Goal: Contribute content

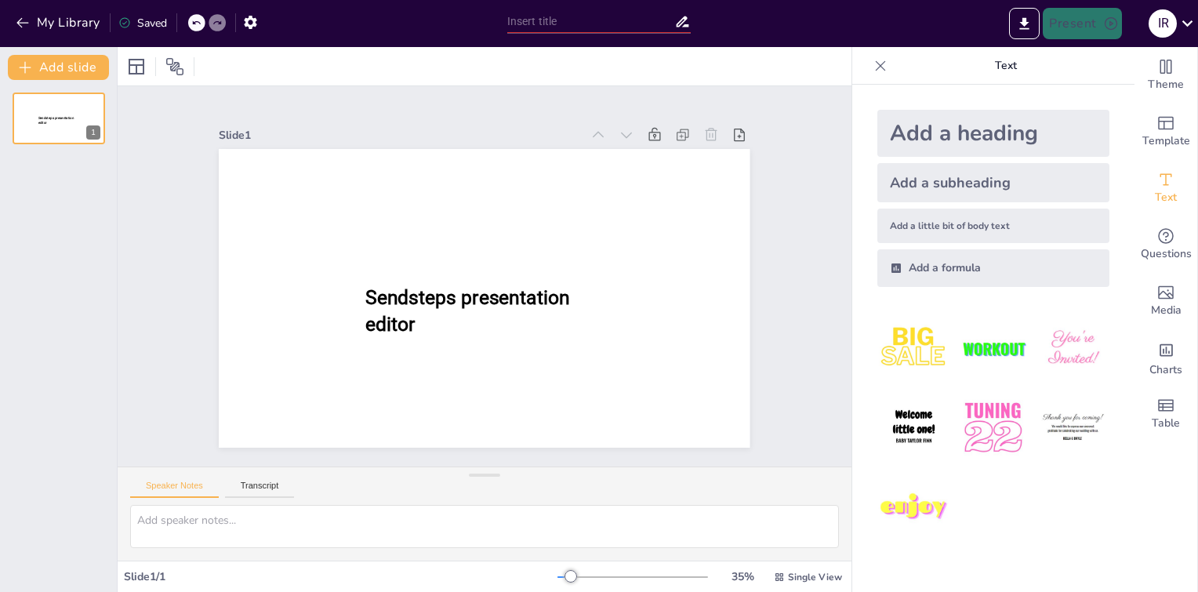
type input "Tantangan Gen Z dalam Memiliki Hunian Sendiri"
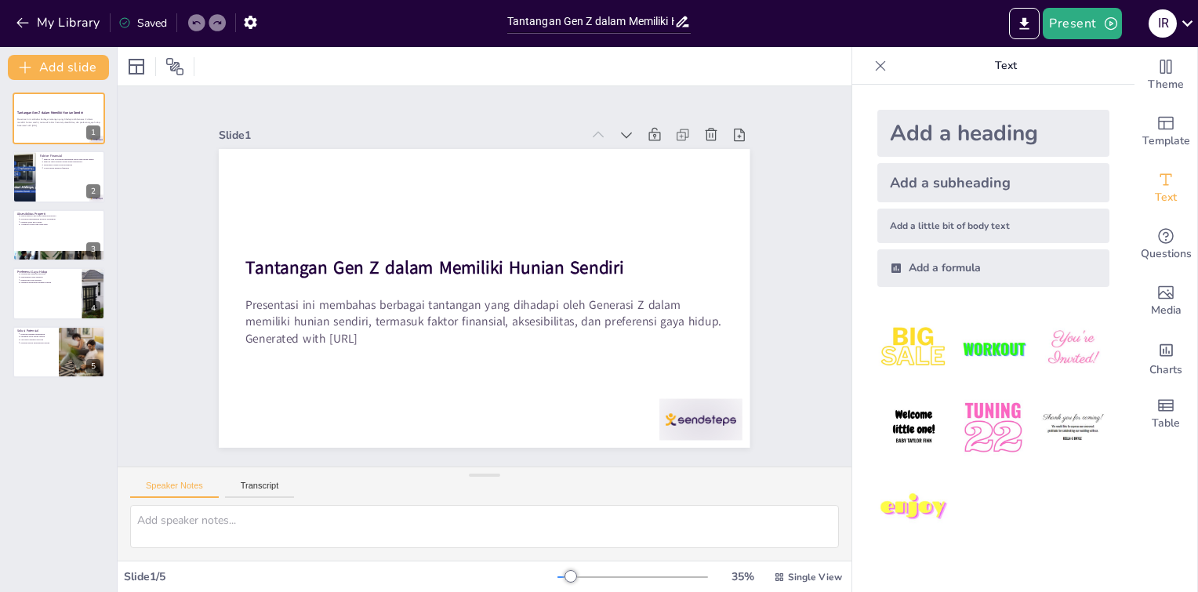
click at [988, 425] on img at bounding box center [992, 427] width 73 height 73
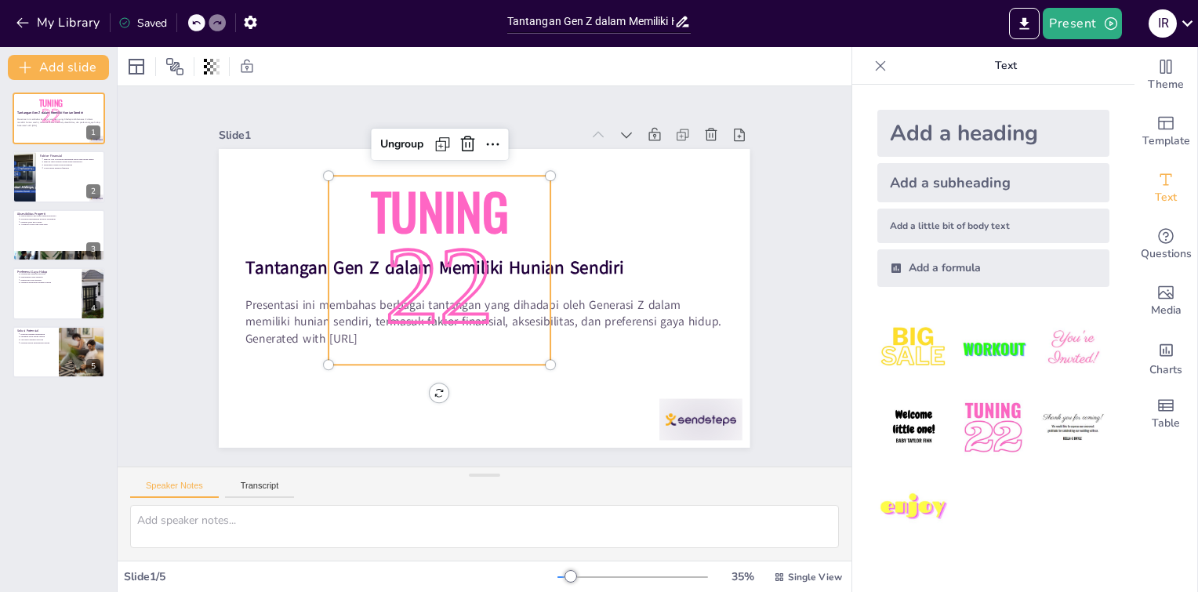
click at [919, 351] on img at bounding box center [913, 348] width 73 height 73
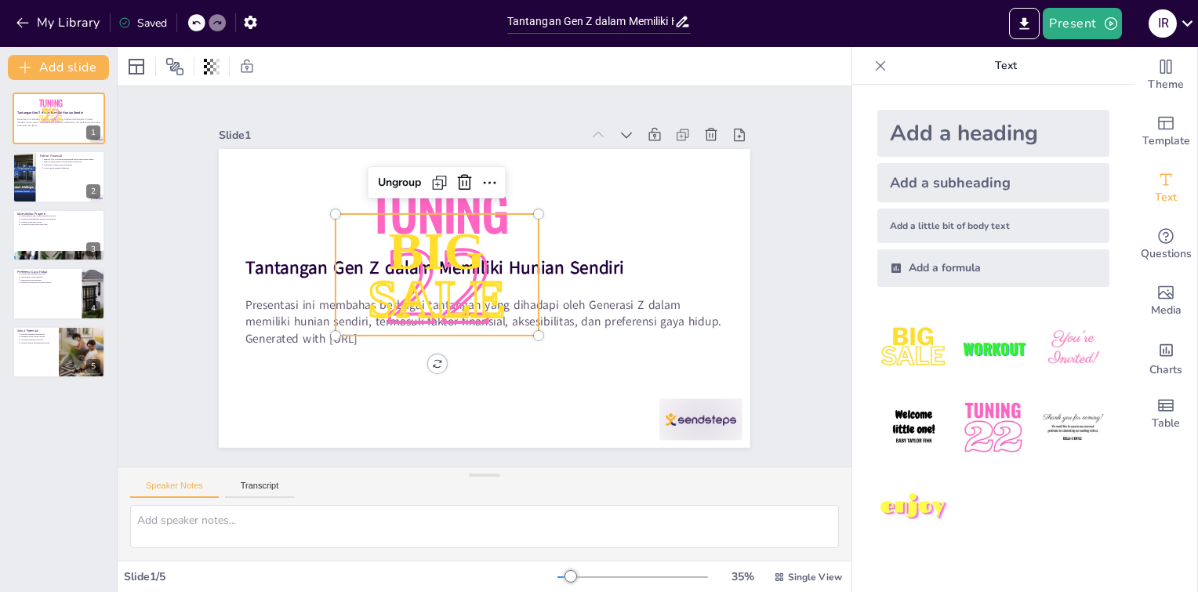
click at [944, 131] on div "Add a heading" at bounding box center [993, 133] width 232 height 47
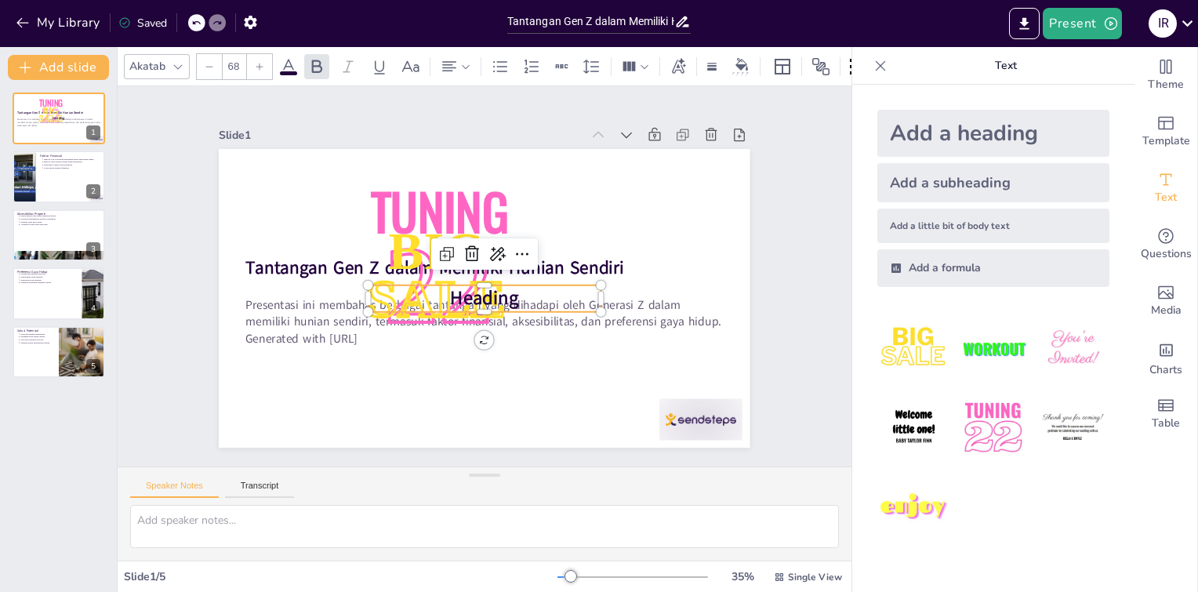
click at [910, 205] on div "Add a heading Add a subheading Add a little bit of body text Add a formula" at bounding box center [992, 198] width 257 height 202
click at [1052, 370] on img at bounding box center [1072, 348] width 73 height 73
type input "162.7"
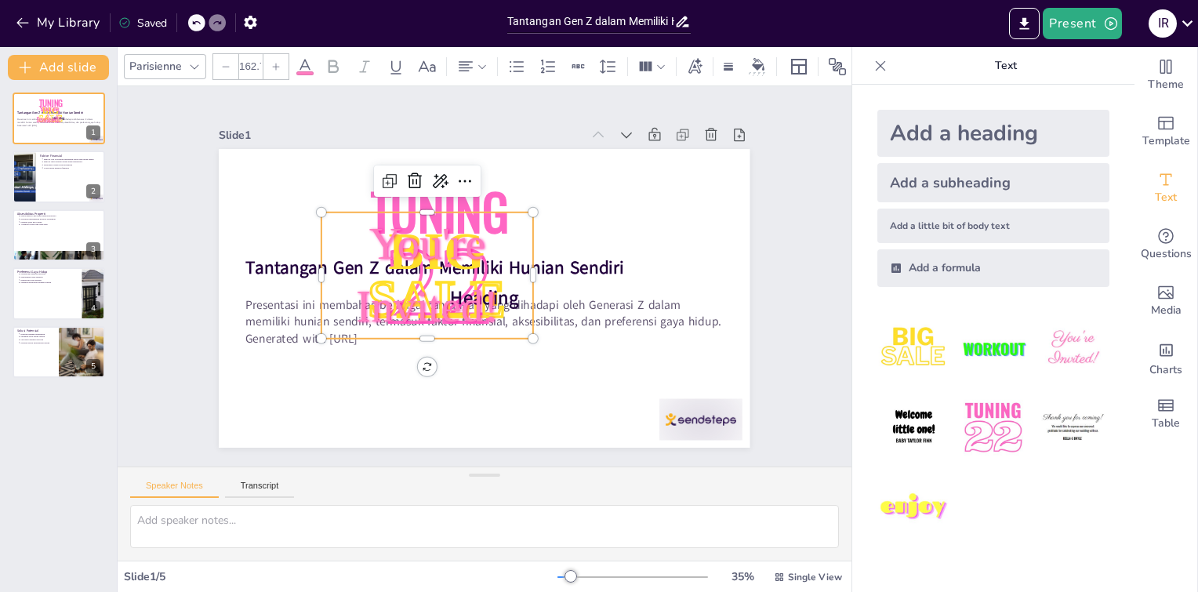
click at [1054, 416] on img at bounding box center [1072, 427] width 73 height 73
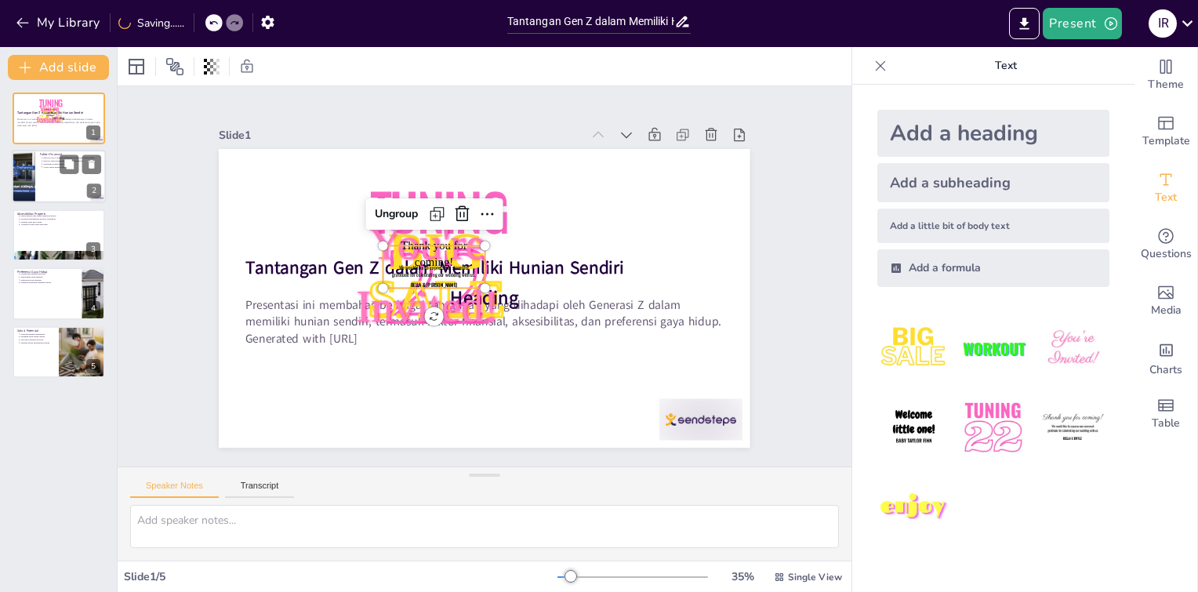
click at [63, 179] on div at bounding box center [59, 176] width 94 height 53
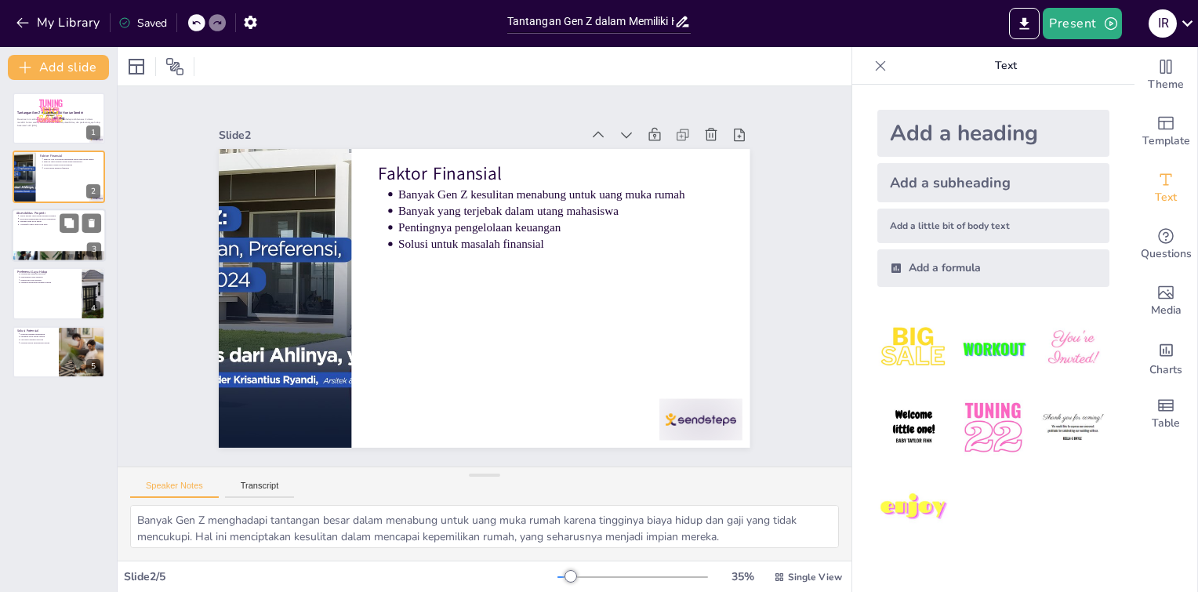
click at [33, 245] on div at bounding box center [59, 234] width 94 height 53
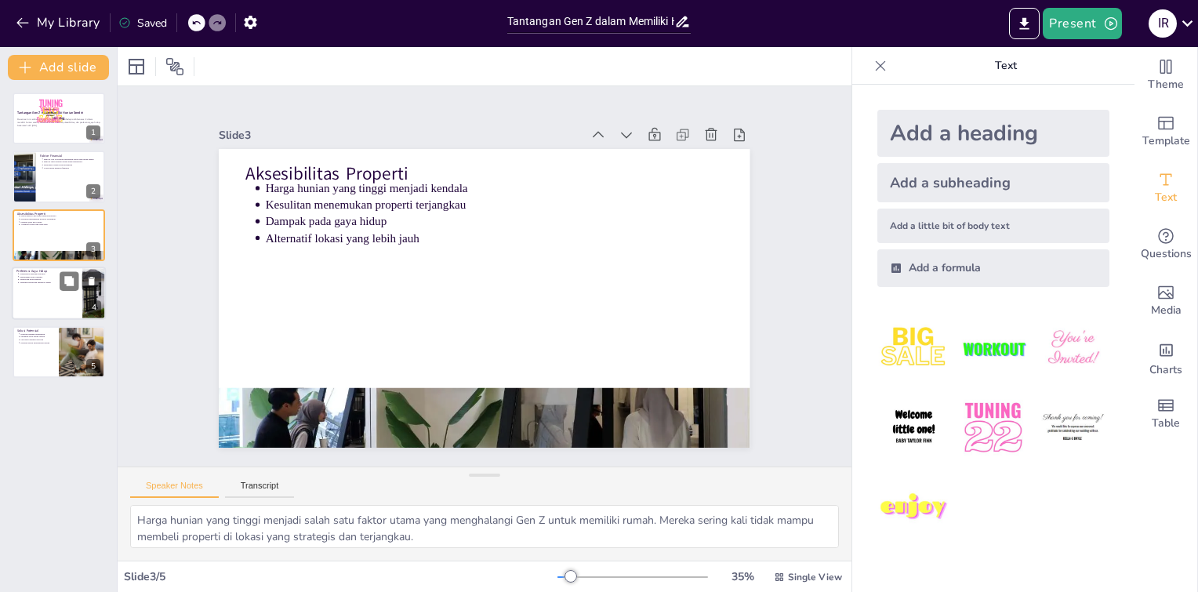
click at [29, 306] on div at bounding box center [59, 292] width 94 height 53
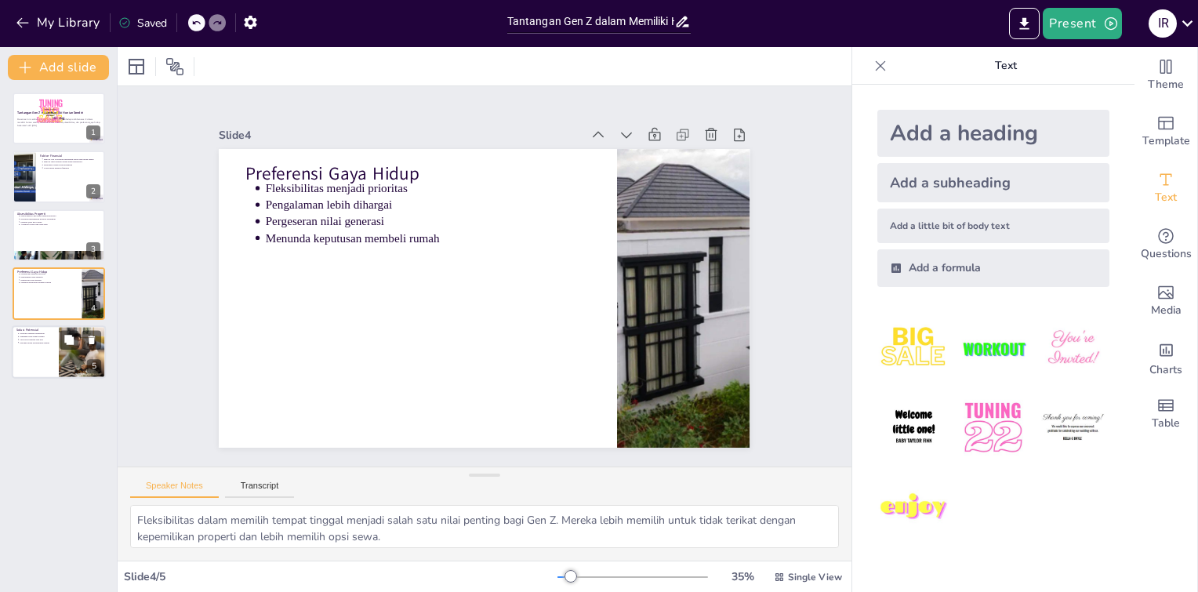
click at [47, 341] on p "Harapan untuk kepemilikan rumah" at bounding box center [37, 342] width 34 height 3
type textarea "Program bantuan pemerintah dapat menjadi solusi yang efektif bagi Gen Z untuk m…"
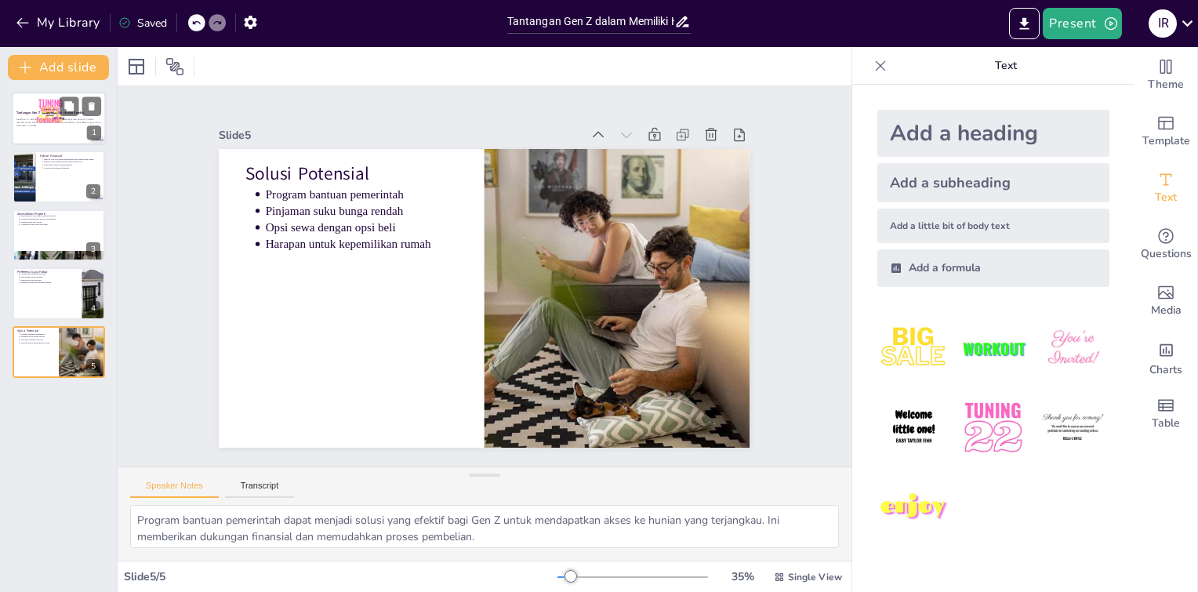
click at [59, 124] on span "You're Invited!" at bounding box center [48, 114] width 25 height 20
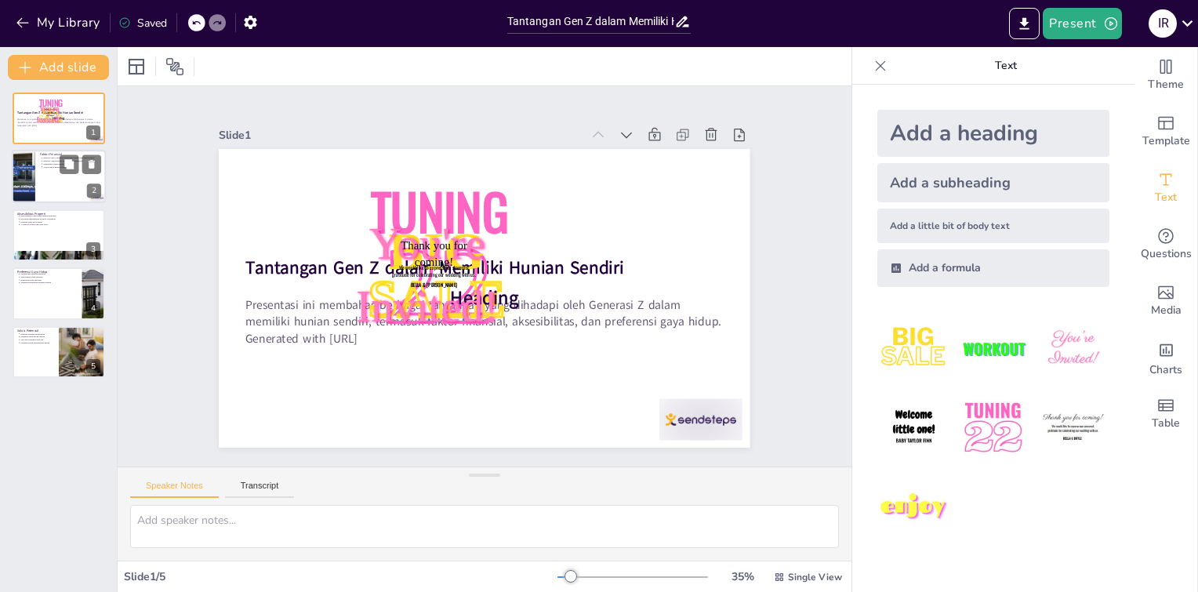
click at [47, 154] on p "Faktor Finansial" at bounding box center [70, 155] width 61 height 5
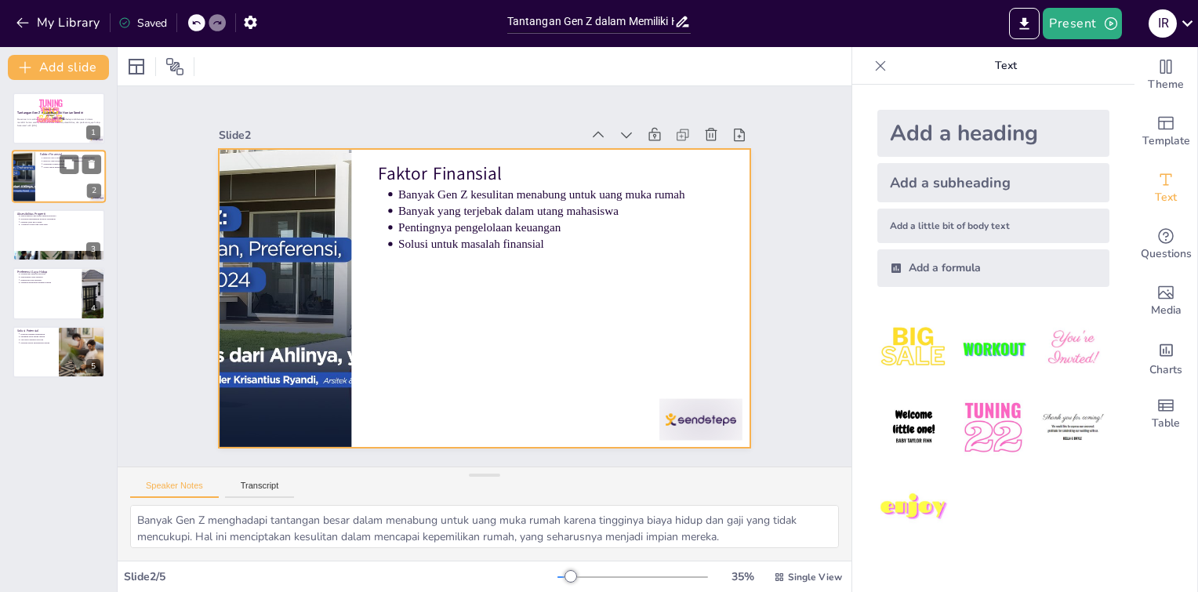
click at [41, 192] on div at bounding box center [59, 176] width 94 height 53
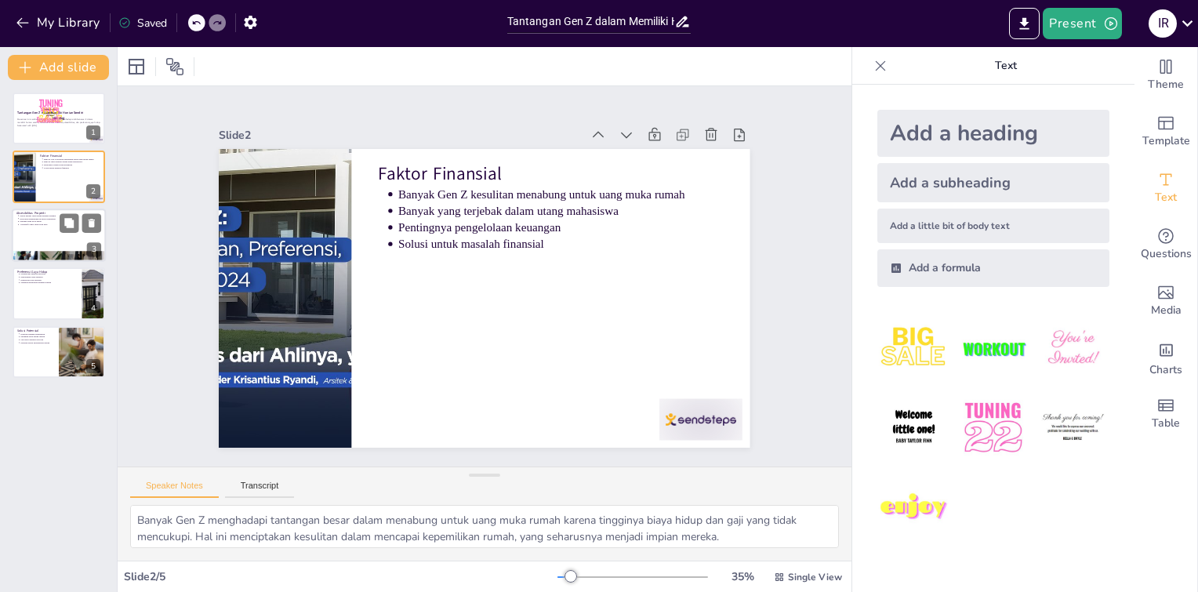
click at [74, 208] on div "Aksesibilitas Properti Harga hunian yang tinggi menjadi kendala Kesulitan menem…" at bounding box center [59, 208] width 94 height 0
type textarea "Harga hunian yang tinggi menjadi salah satu faktor utama yang menghalangi Gen Z…"
